Goal: Task Accomplishment & Management: Use online tool/utility

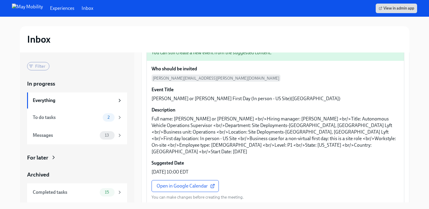
scroll to position [90, 0]
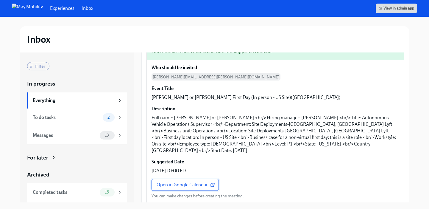
click at [195, 182] on span "Open in Google Calendar" at bounding box center [185, 185] width 57 height 6
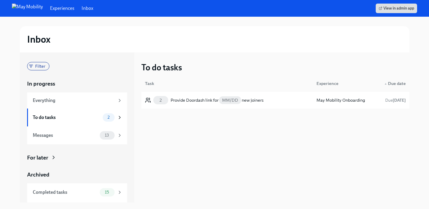
scroll to position [17, 0]
click at [207, 99] on div "Provide Doordash link for MM/DD new joiners" at bounding box center [217, 99] width 93 height 7
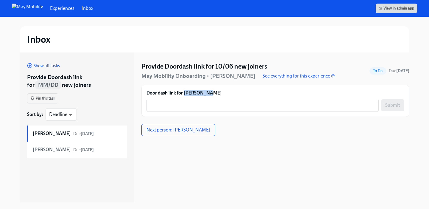
drag, startPoint x: 214, startPoint y: 93, endPoint x: 185, endPoint y: 93, distance: 28.9
click at [185, 93] on label "Door dash link for [PERSON_NAME]" at bounding box center [275, 93] width 258 height 7
copy label "[PERSON_NAME]"
click at [41, 152] on strong "[PERSON_NAME]" at bounding box center [52, 149] width 38 height 7
drag, startPoint x: 213, startPoint y: 92, endPoint x: 185, endPoint y: 94, distance: 28.0
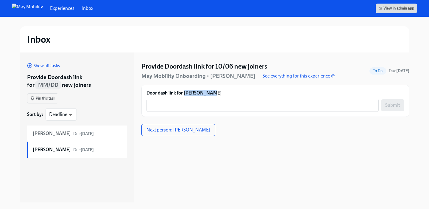
click at [185, 94] on label "Door dash link for Xiangyu Han" at bounding box center [275, 93] width 258 height 7
copy label "Xiangyu Han"
click at [54, 138] on div "Seoho Kang Due tomorrow" at bounding box center [77, 133] width 100 height 16
